Goal: Find contact information: Find contact information

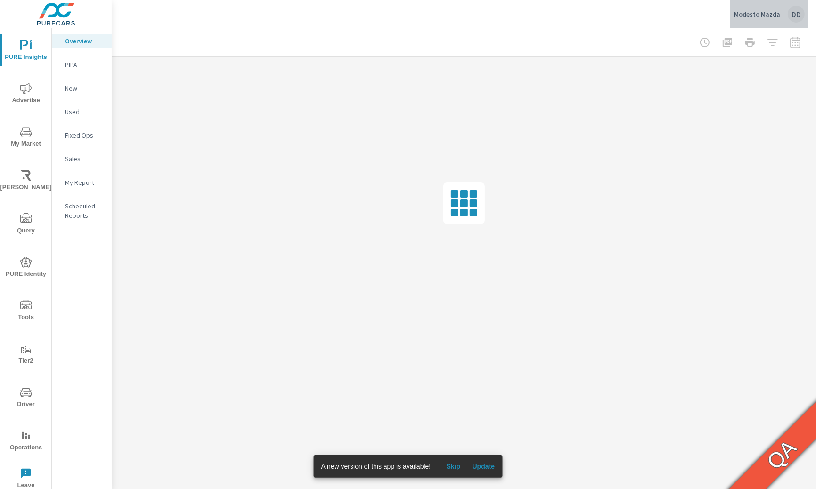
click at [799, 17] on div "DD" at bounding box center [796, 14] width 17 height 17
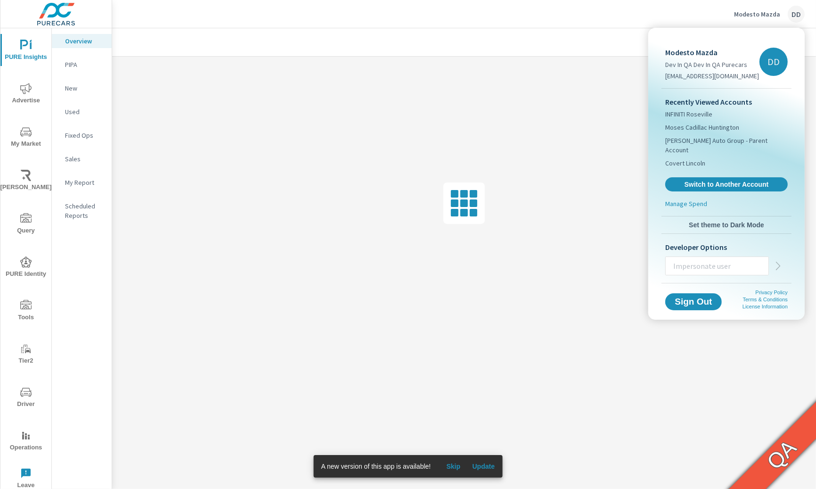
click at [710, 255] on input "text" at bounding box center [717, 266] width 103 height 25
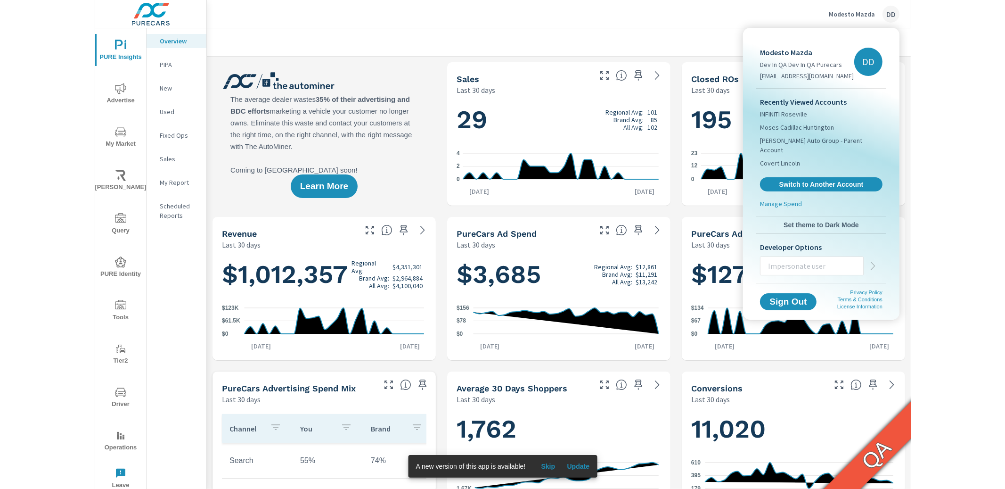
scroll to position [0, 0]
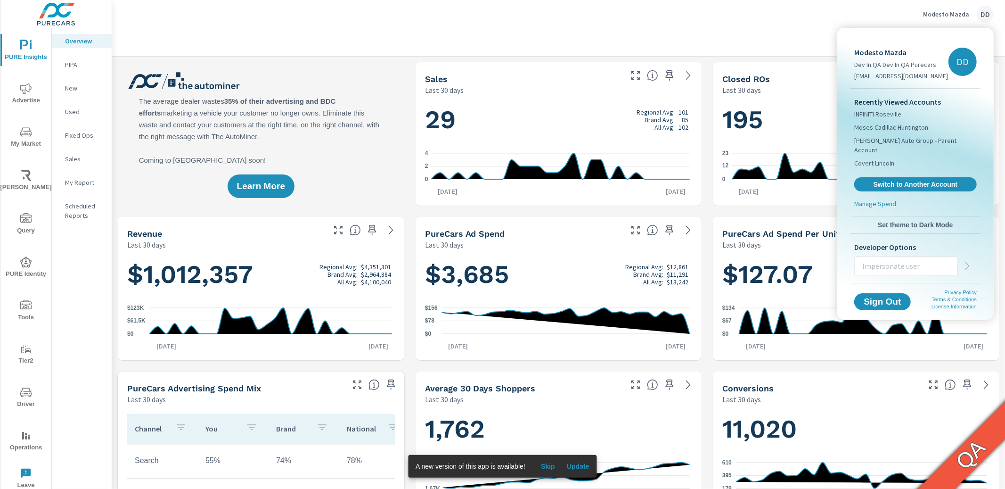
click at [816, 76] on p "[EMAIL_ADDRESS][DOMAIN_NAME]" at bounding box center [902, 75] width 94 height 9
copy div "[EMAIL_ADDRESS][DOMAIN_NAME] DD"
click at [563, 24] on div at bounding box center [502, 244] width 1005 height 489
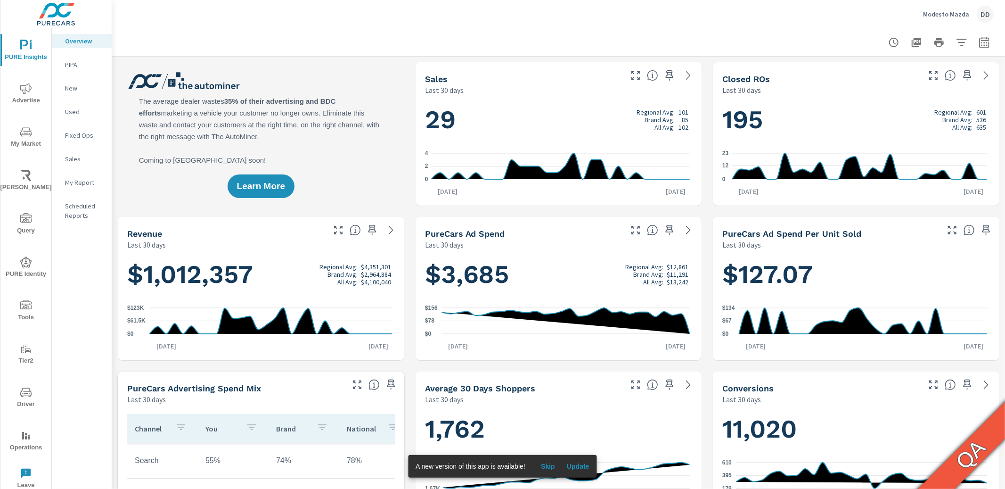
click at [29, 396] on icon "nav menu" at bounding box center [25, 391] width 11 height 9
